Goal: Find specific page/section: Find specific page/section

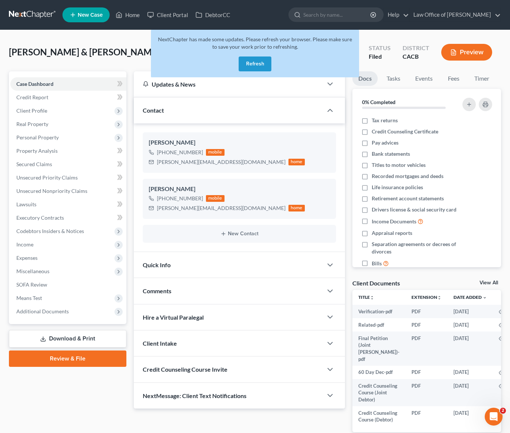
click at [262, 65] on button "Refresh" at bounding box center [255, 63] width 33 height 15
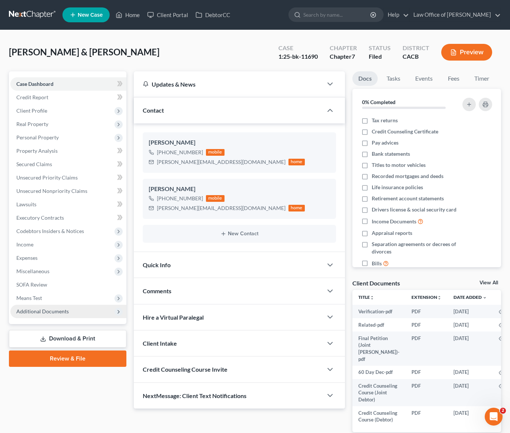
click at [65, 313] on span "Additional Documents" at bounding box center [42, 311] width 52 height 6
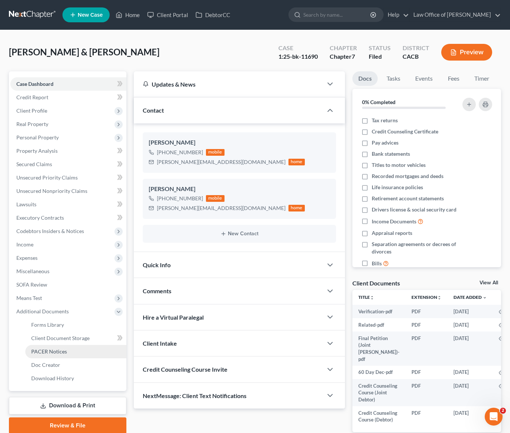
click at [58, 352] on span "PACER Notices" at bounding box center [49, 351] width 36 height 6
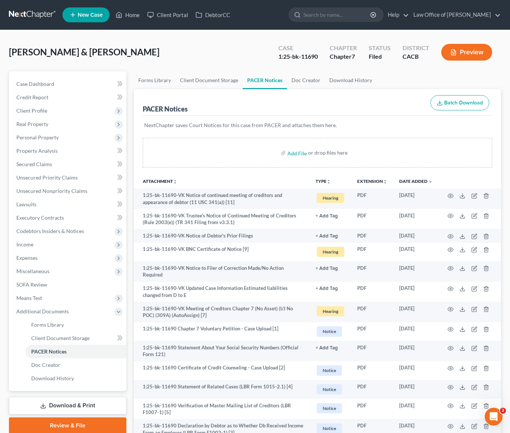
click at [27, 14] on link at bounding box center [33, 14] width 48 height 13
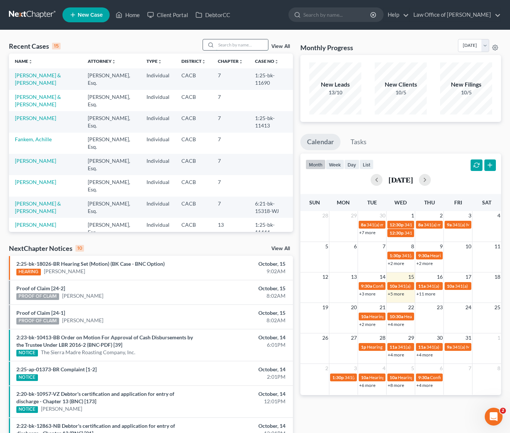
click at [237, 44] on input "search" at bounding box center [242, 44] width 52 height 11
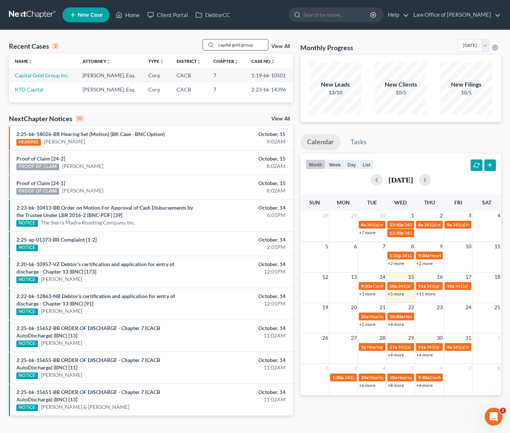
type input "capital gold group"
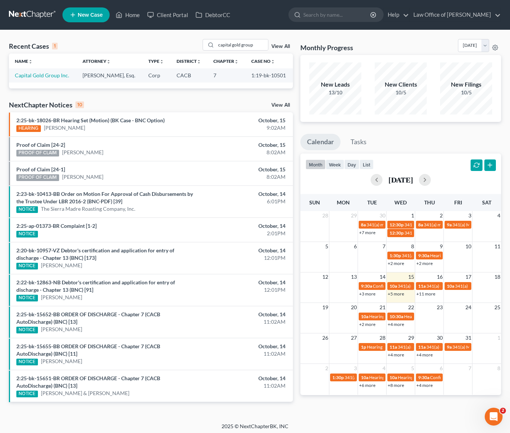
click at [38, 17] on link at bounding box center [33, 14] width 48 height 13
